Goal: Obtain resource: Obtain resource

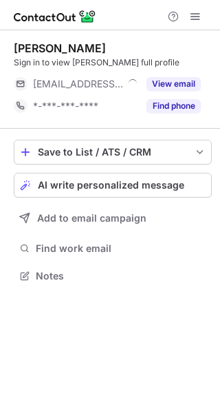
scroll to position [267, 220]
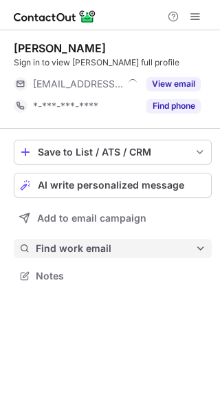
click at [116, 251] on span "Find work email" at bounding box center [116, 248] width 160 height 12
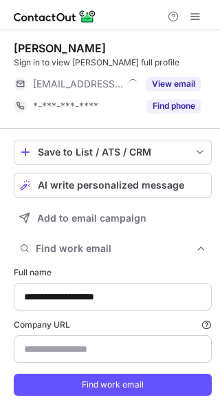
scroll to position [413, 211]
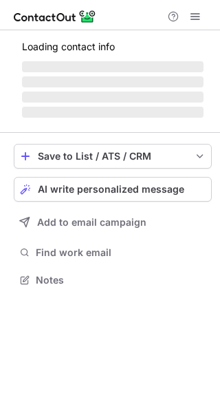
scroll to position [289, 220]
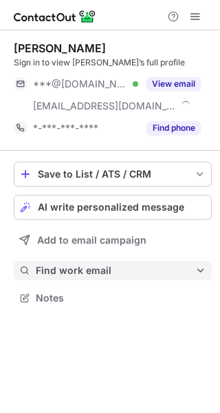
click at [105, 271] on span "Find work email" at bounding box center [116, 270] width 160 height 12
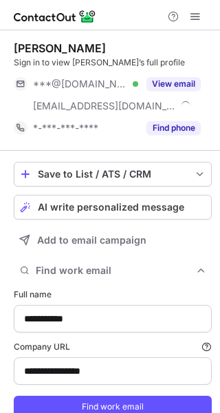
type input "**********"
click at [113, 395] on form "**********" at bounding box center [113, 353] width 198 height 146
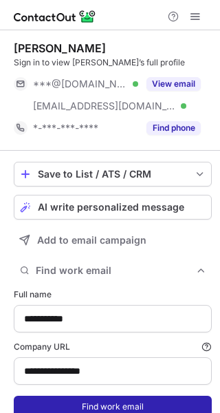
click at [105, 406] on button "Find work email" at bounding box center [113, 407] width 198 height 22
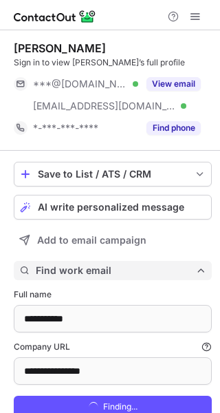
scroll to position [457, 211]
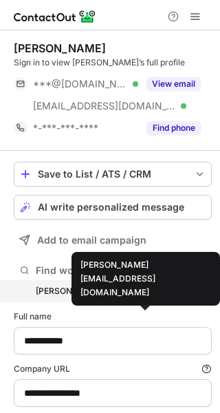
click at [133, 289] on div "jeroen@skunxstudios.com" at bounding box center [107, 291] width 143 height 12
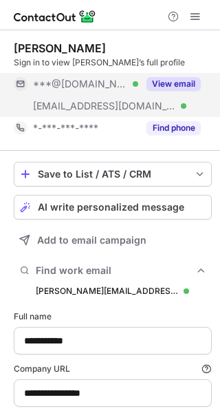
click at [178, 79] on button "View email" at bounding box center [174, 84] width 54 height 14
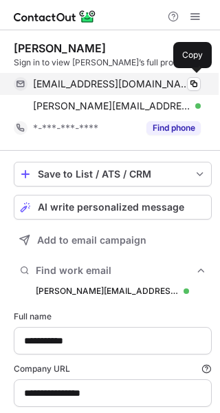
click at [99, 80] on span "jeroenblk@hotmail.com" at bounding box center [112, 84] width 158 height 12
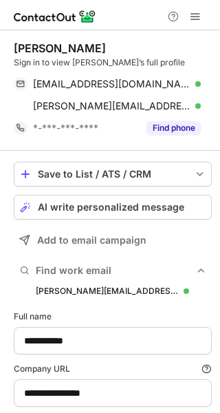
click at [26, 52] on div "Jeroen Blok" at bounding box center [60, 48] width 92 height 14
copy div "Jeroen"
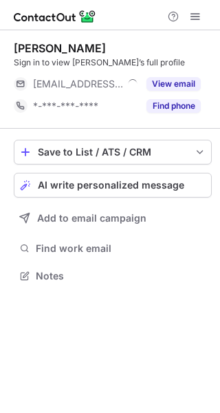
scroll to position [267, 220]
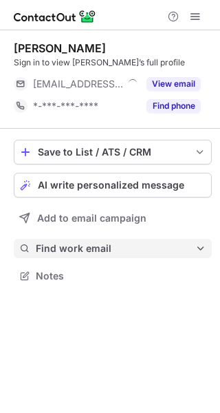
click at [108, 245] on span "Find work email" at bounding box center [116, 248] width 160 height 12
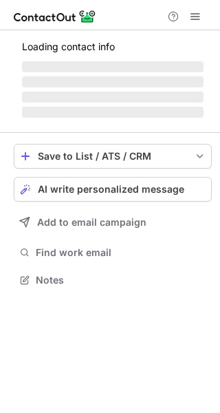
scroll to position [289, 220]
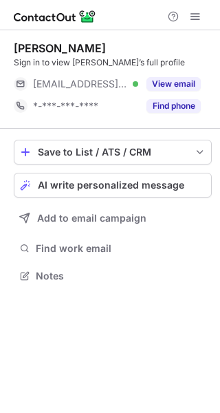
scroll to position [267, 220]
